Goal: Task Accomplishment & Management: Manage account settings

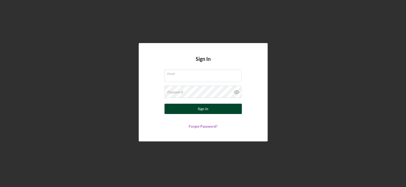
type input "[EMAIL_ADDRESS][DOMAIN_NAME]"
click at [192, 106] on button "Sign In" at bounding box center [203, 109] width 77 height 10
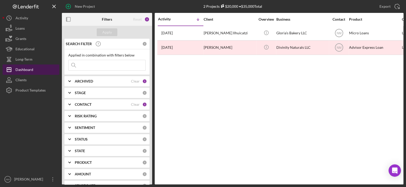
click at [20, 71] on div "Dashboard" at bounding box center [24, 71] width 18 height 12
click at [70, 103] on icon "Icon/Expander" at bounding box center [69, 104] width 13 height 13
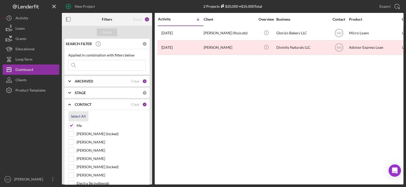
click at [75, 115] on div "Select All" at bounding box center [78, 116] width 15 height 10
checkbox input "true"
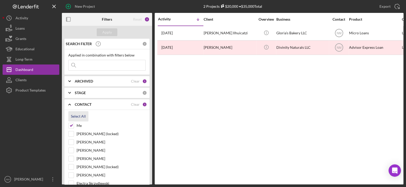
checkbox input "true"
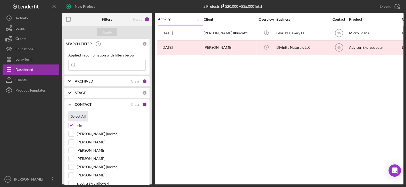
checkbox input "true"
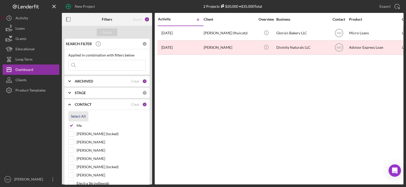
checkbox input "true"
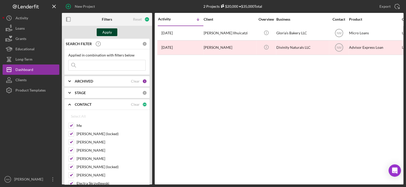
click at [106, 34] on div "Apply" at bounding box center [107, 32] width 10 height 8
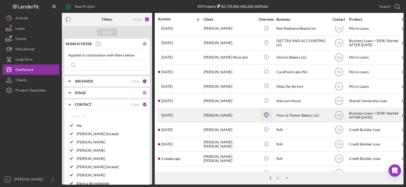
scroll to position [52, 0]
